Goal: Check status: Check status

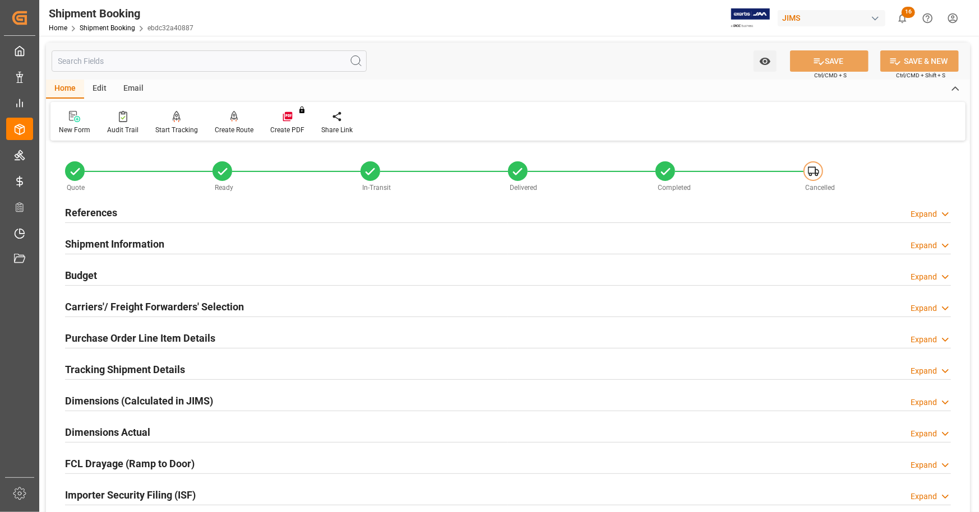
scroll to position [560, 0]
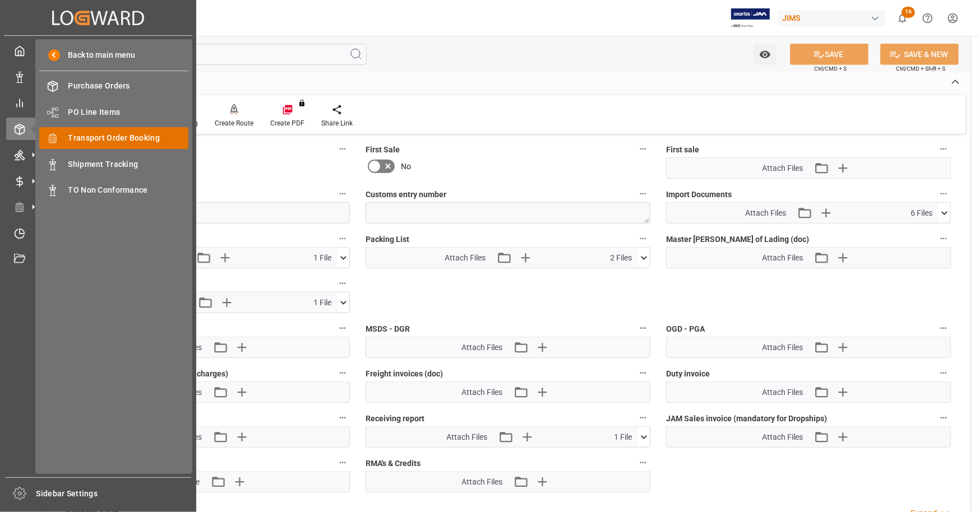
click at [123, 137] on span "Transport Order Booking" at bounding box center [128, 138] width 120 height 12
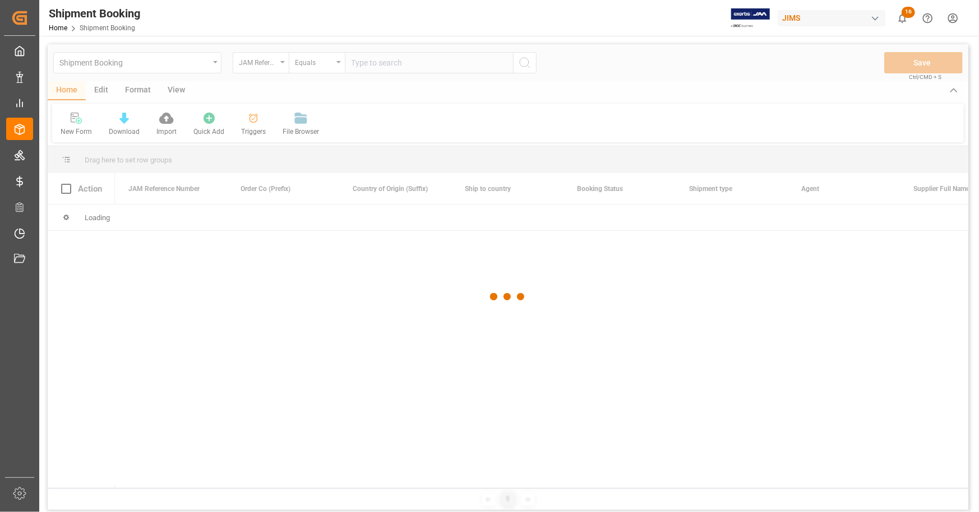
click at [383, 60] on div at bounding box center [508, 297] width 920 height 506
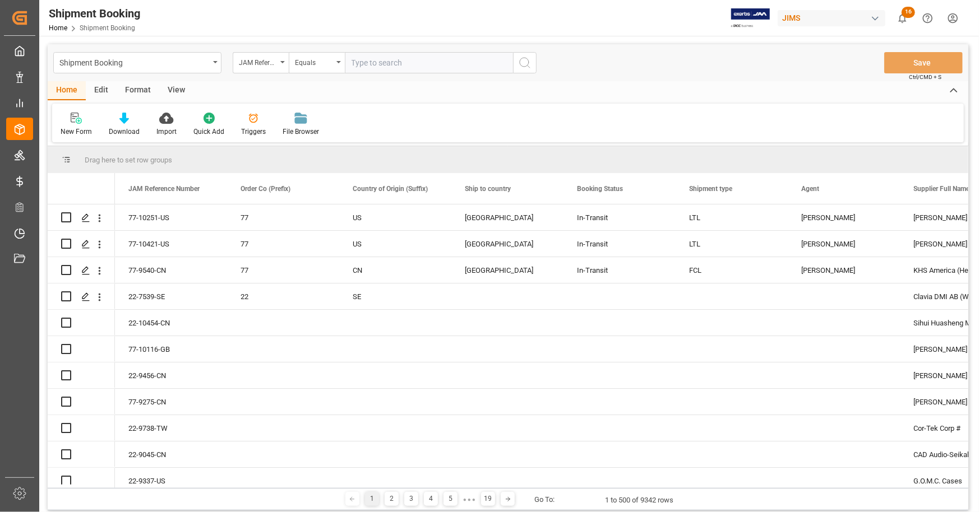
click at [419, 64] on input "text" at bounding box center [429, 62] width 168 height 21
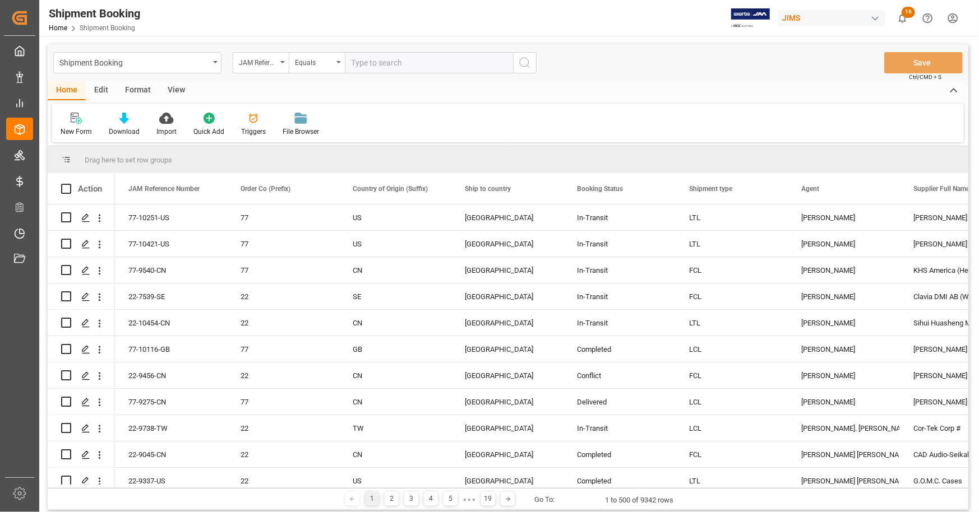
click at [419, 64] on input "text" at bounding box center [429, 62] width 168 height 21
paste input "77-8745-ID"
type input "77-8745-ID"
click at [526, 62] on icon "search button" at bounding box center [524, 62] width 13 height 13
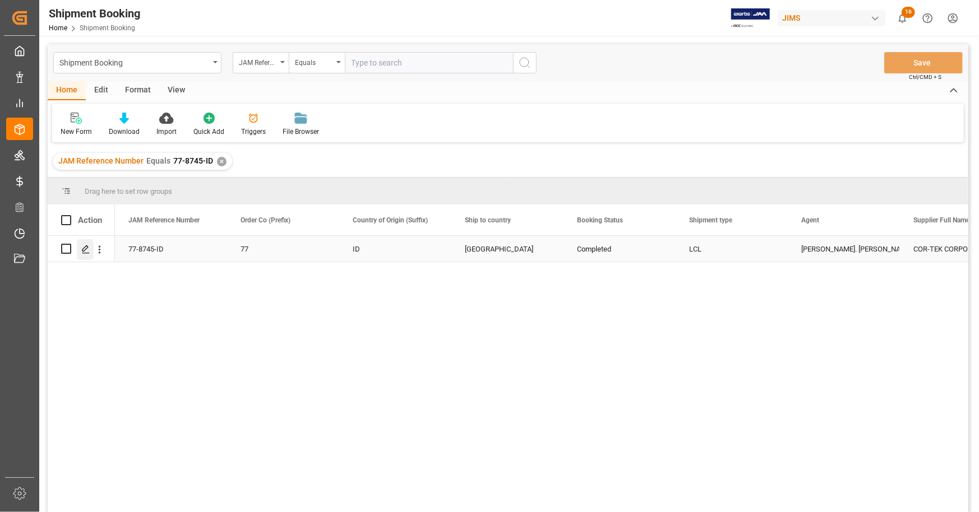
click at [85, 249] on icon "Press SPACE to select this row." at bounding box center [85, 249] width 9 height 9
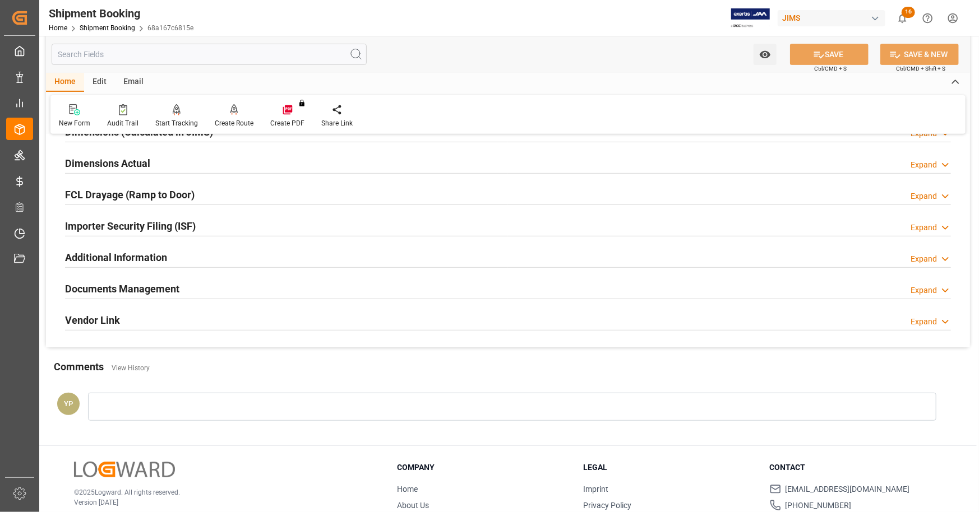
scroll to position [280, 0]
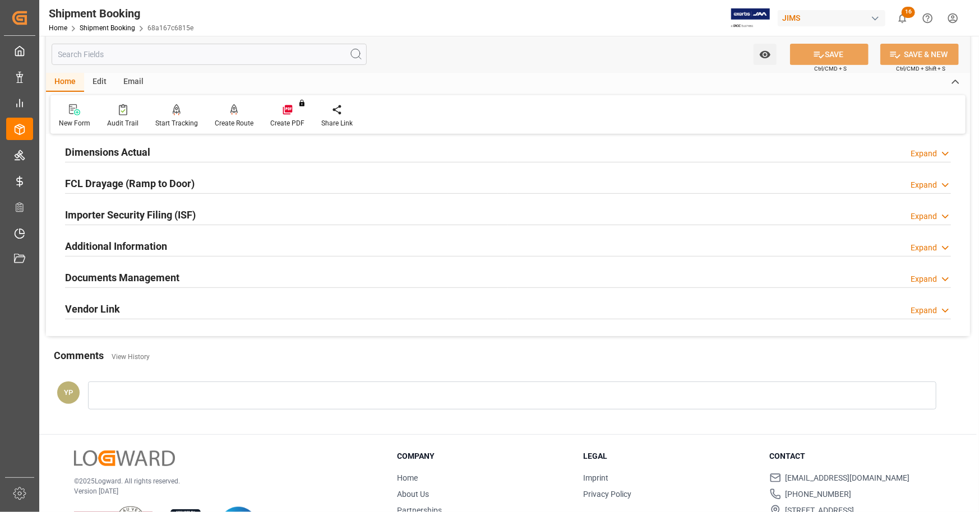
click at [166, 277] on h2 "Documents Management" at bounding box center [122, 277] width 114 height 15
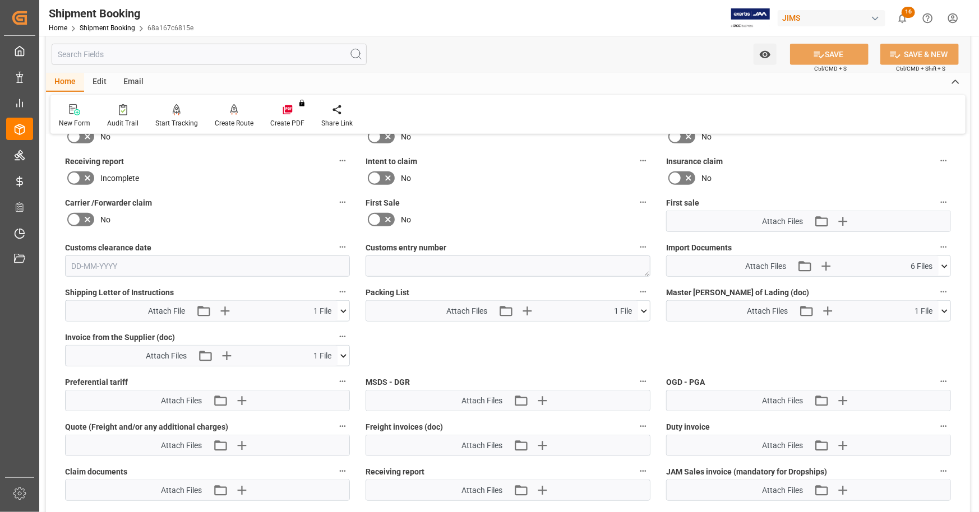
scroll to position [392, 0]
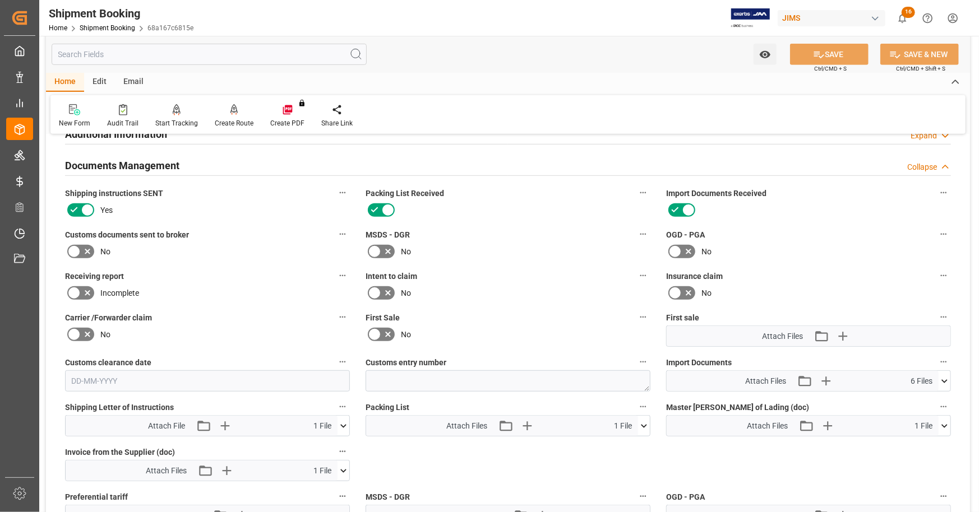
click at [141, 161] on h2 "Documents Management" at bounding box center [122, 165] width 114 height 15
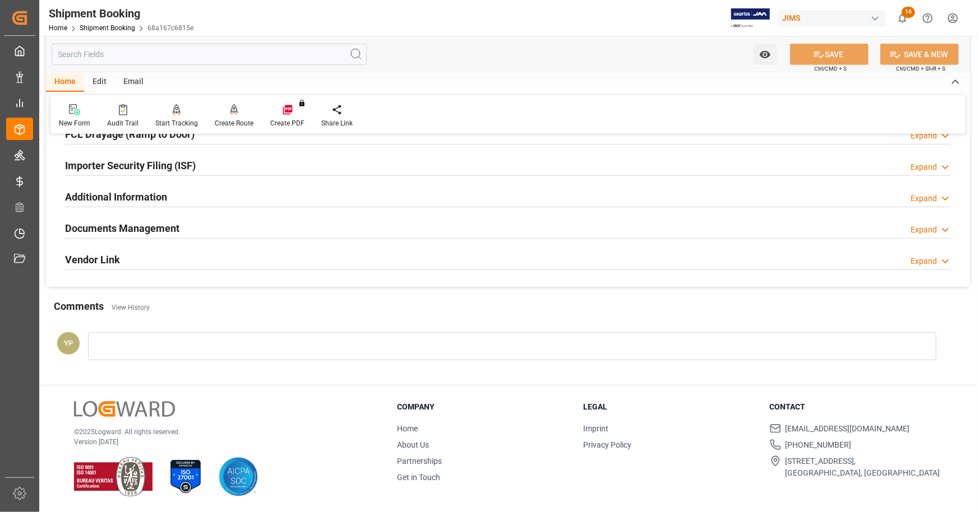
scroll to position [328, 0]
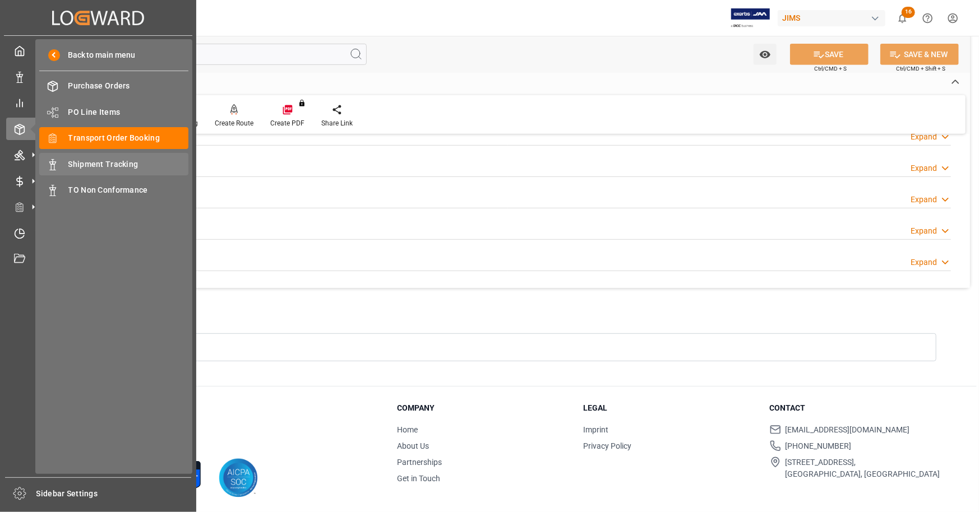
click at [110, 168] on span "Shipment Tracking" at bounding box center [128, 165] width 120 height 12
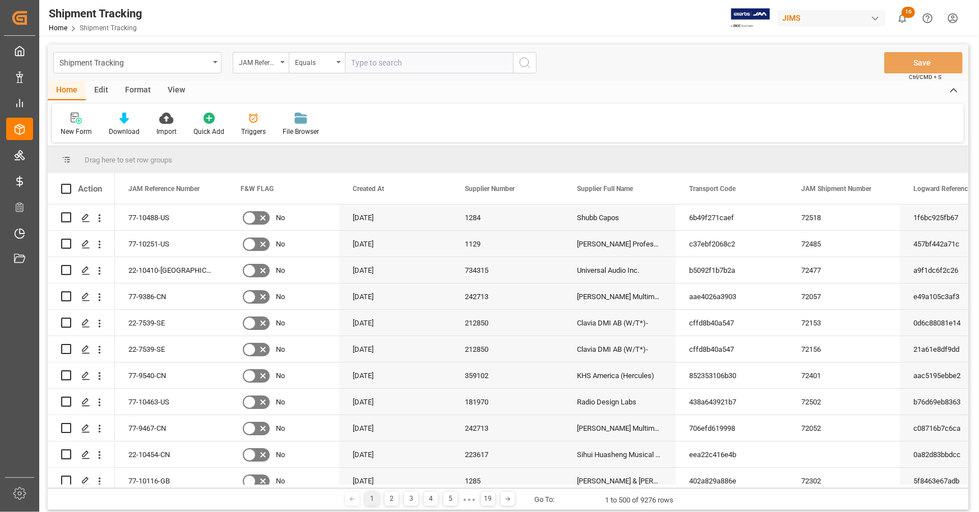
drag, startPoint x: 373, startPoint y: 64, endPoint x: 391, endPoint y: 64, distance: 17.9
click at [373, 64] on input "text" at bounding box center [429, 62] width 168 height 21
paste input "77-8745-ID"
type input "77-8745-ID"
click at [526, 64] on icon "search button" at bounding box center [524, 62] width 13 height 13
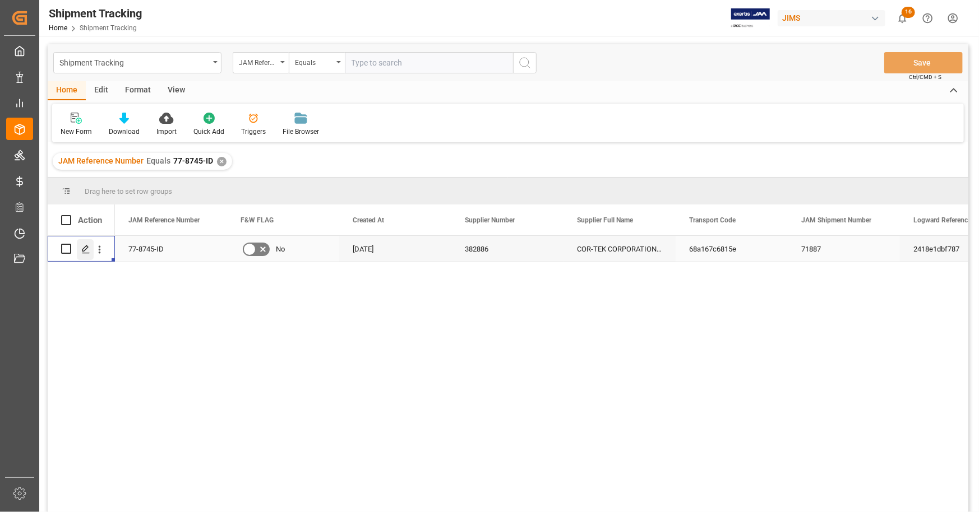
click at [83, 251] on icon "Press SPACE to select this row." at bounding box center [85, 249] width 9 height 9
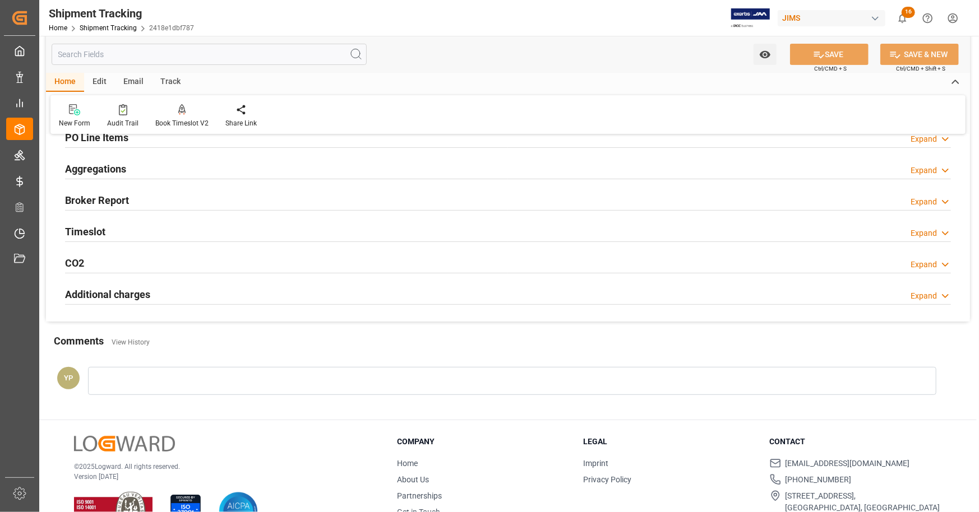
scroll to position [247, 0]
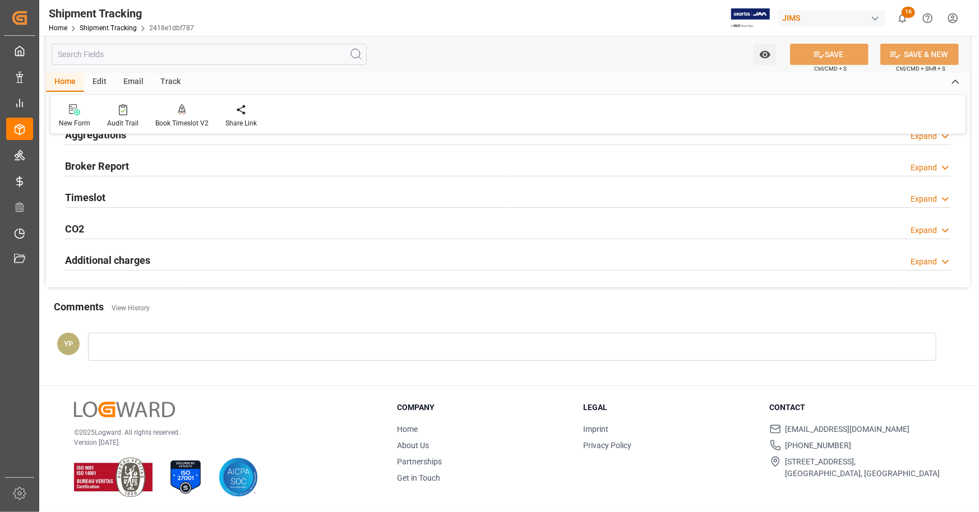
click at [101, 260] on h2 "Additional charges" at bounding box center [107, 260] width 85 height 15
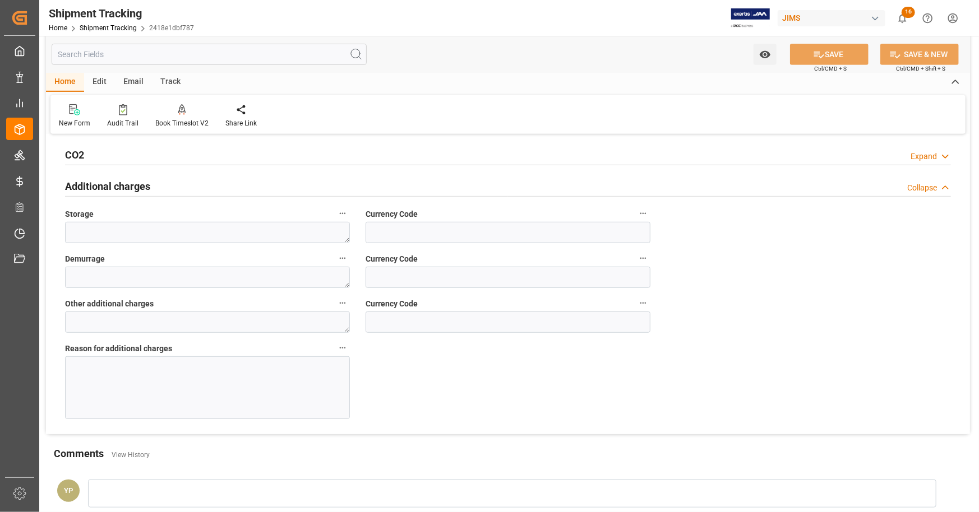
scroll to position [467, 0]
